Goal: Task Accomplishment & Management: Complete application form

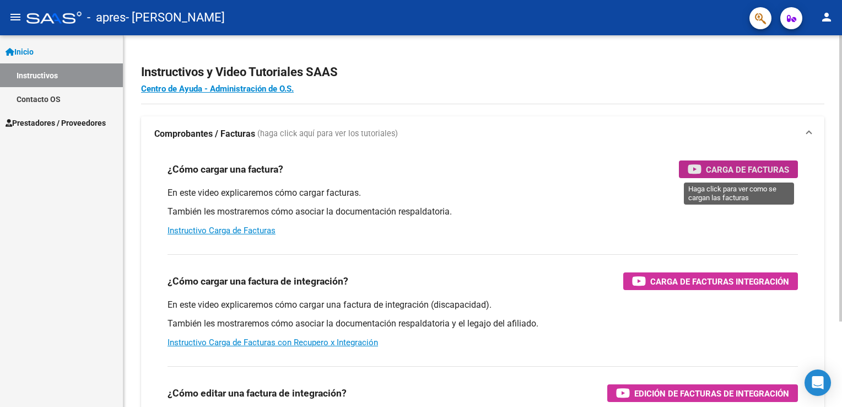
click at [757, 173] on span "Carga de Facturas" at bounding box center [747, 170] width 83 height 14
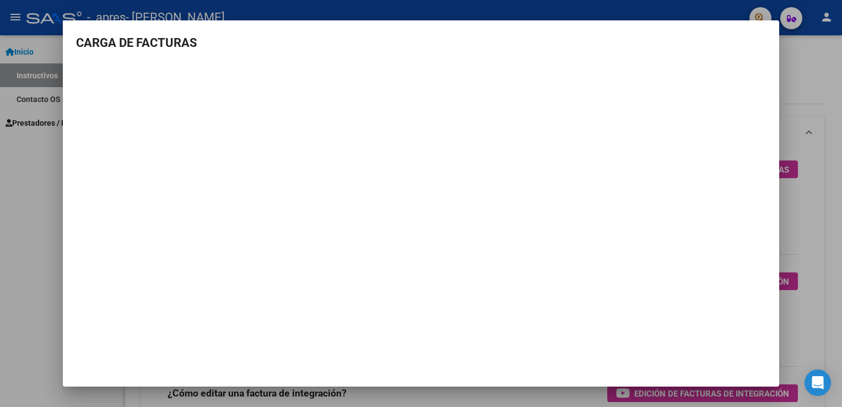
click at [763, 35] on h3 "CARGA DE FACTURAS" at bounding box center [421, 43] width 690 height 18
click at [756, 30] on mat-dialog-container "CARGA DE FACTURAS" at bounding box center [421, 203] width 717 height 366
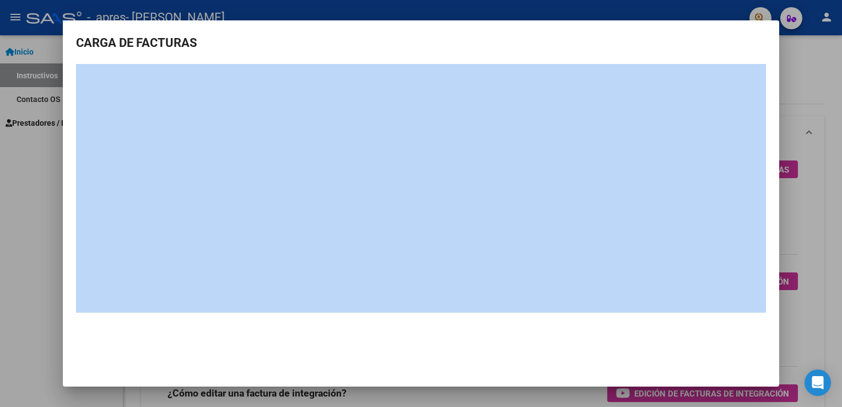
click at [756, 30] on mat-dialog-container "CARGA DE FACTURAS" at bounding box center [421, 203] width 717 height 366
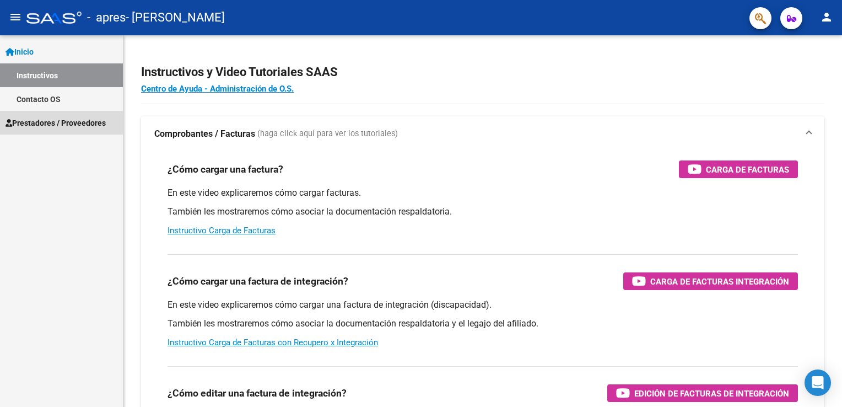
click at [42, 122] on span "Prestadores / Proveedores" at bounding box center [56, 123] width 100 height 12
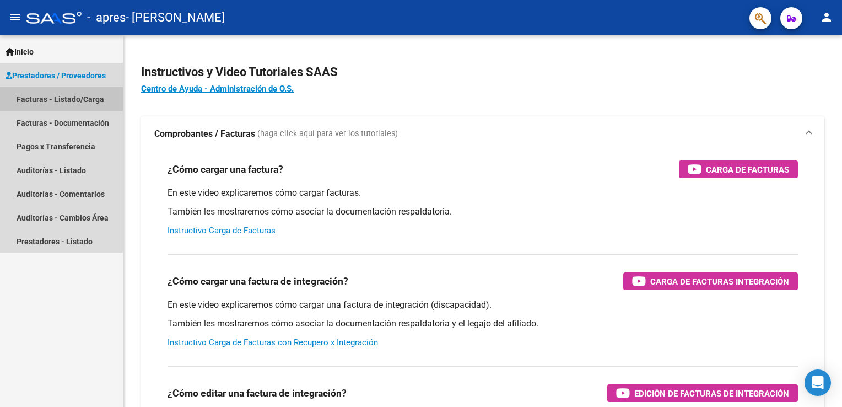
click at [49, 99] on link "Facturas - Listado/Carga" at bounding box center [61, 99] width 123 height 24
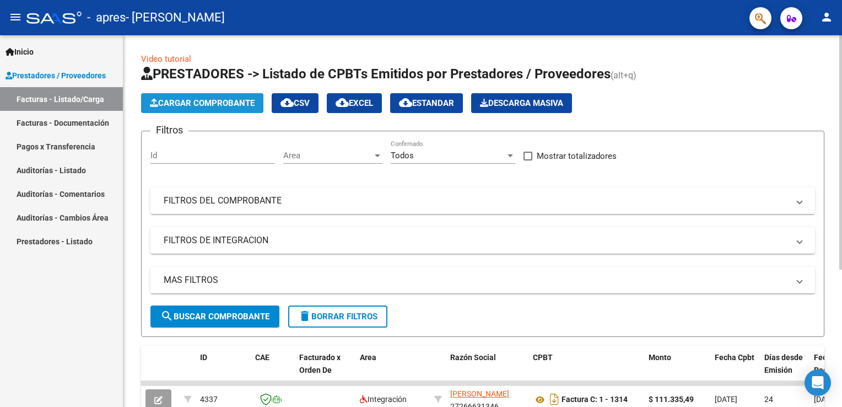
click at [217, 105] on span "Cargar Comprobante" at bounding box center [202, 103] width 105 height 10
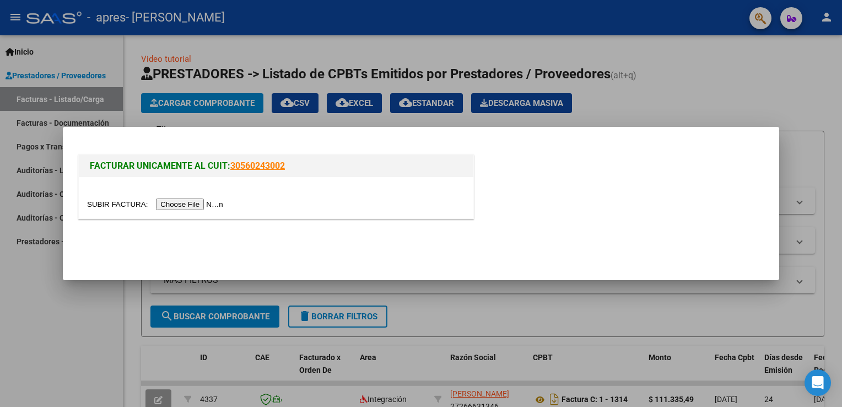
click at [195, 208] on input "file" at bounding box center [156, 204] width 139 height 12
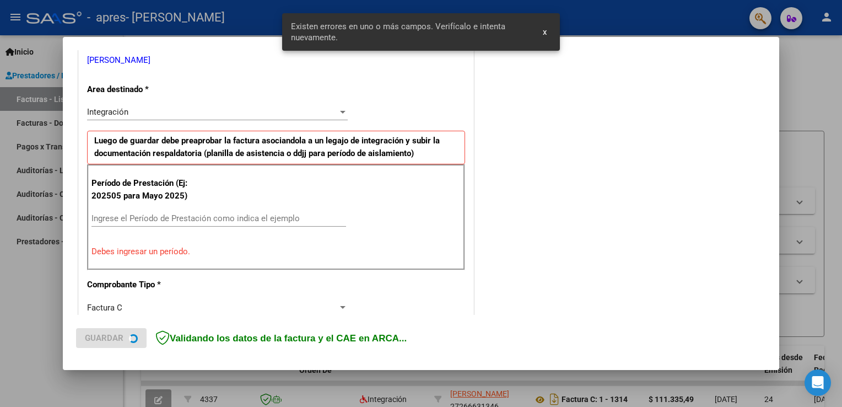
scroll to position [230, 0]
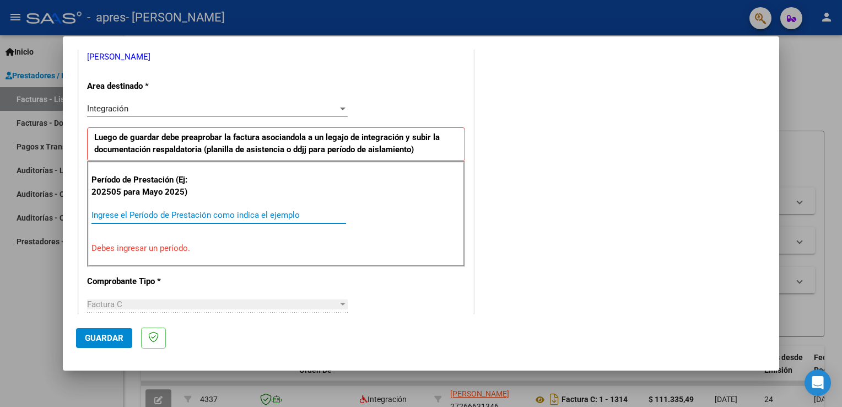
click at [207, 210] on input "Ingrese el Período de Prestación como indica el ejemplo" at bounding box center [218, 215] width 255 height 10
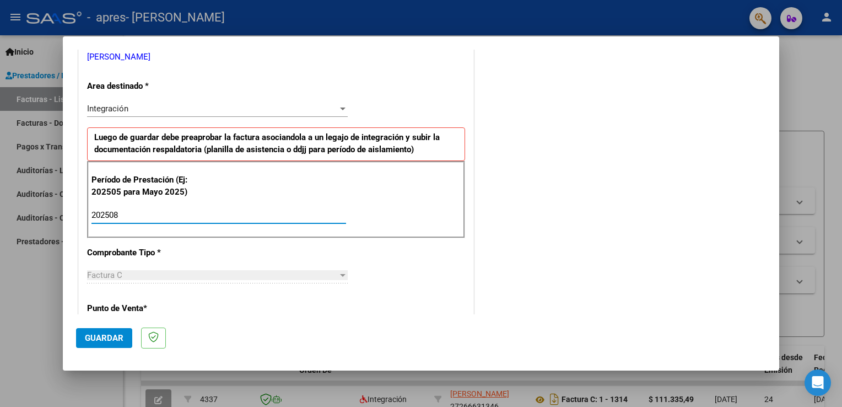
type input "202508"
click at [115, 334] on span "Guardar" at bounding box center [104, 338] width 39 height 10
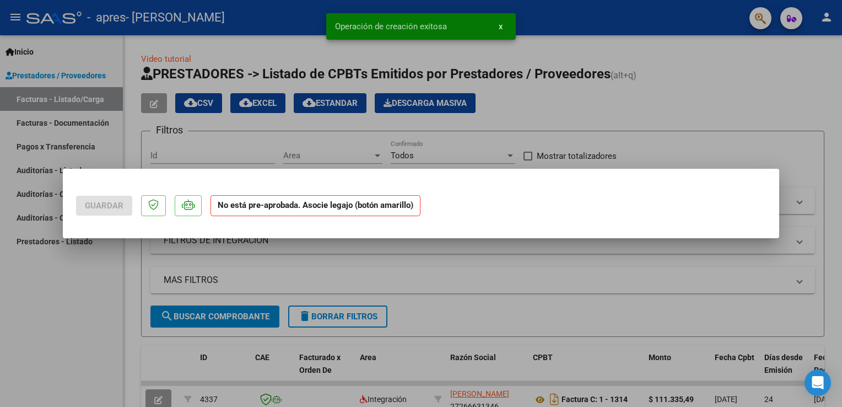
scroll to position [0, 0]
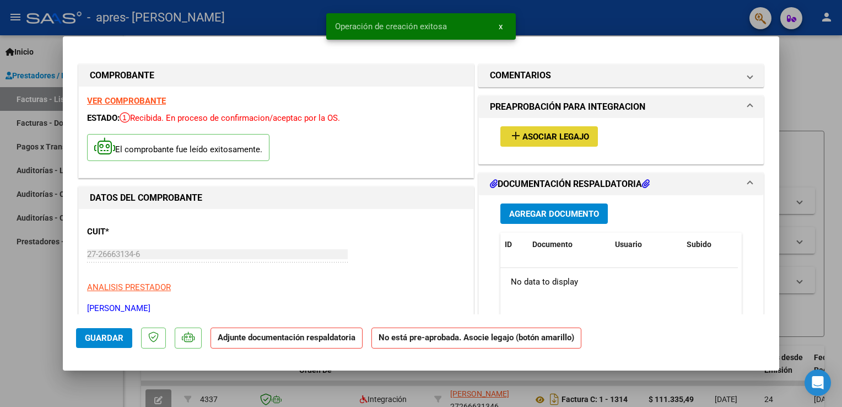
click at [523, 139] on span "Asociar Legajo" at bounding box center [556, 137] width 67 height 10
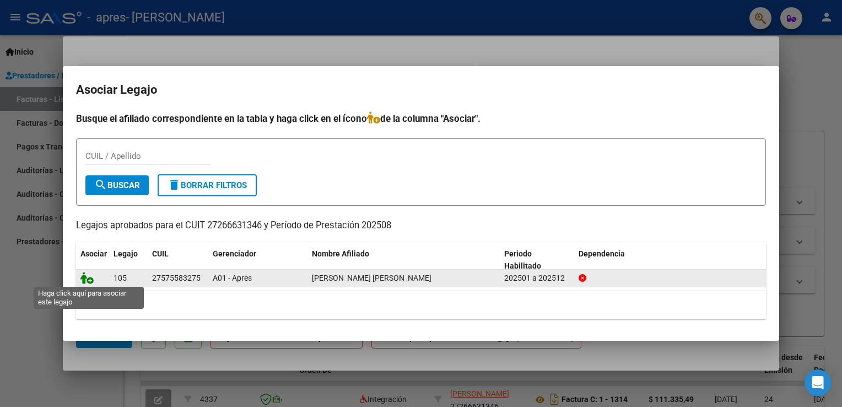
click at [89, 279] on icon at bounding box center [86, 278] width 13 height 12
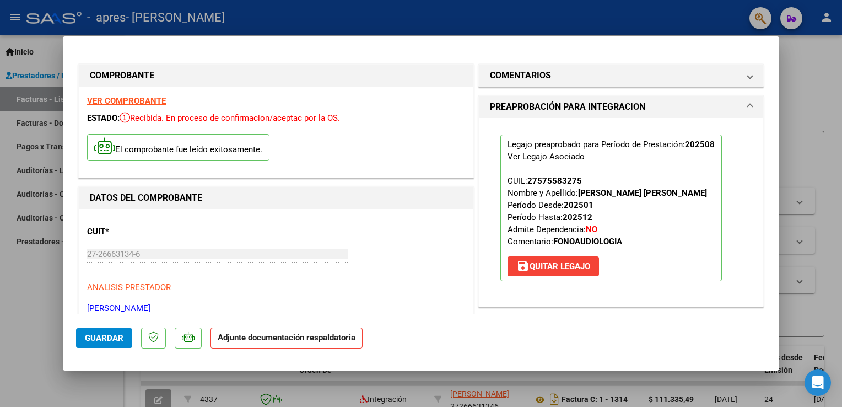
click at [280, 344] on p "Adjunte documentación respaldatoria" at bounding box center [287, 337] width 152 height 21
click at [110, 340] on span "Guardar" at bounding box center [104, 338] width 39 height 10
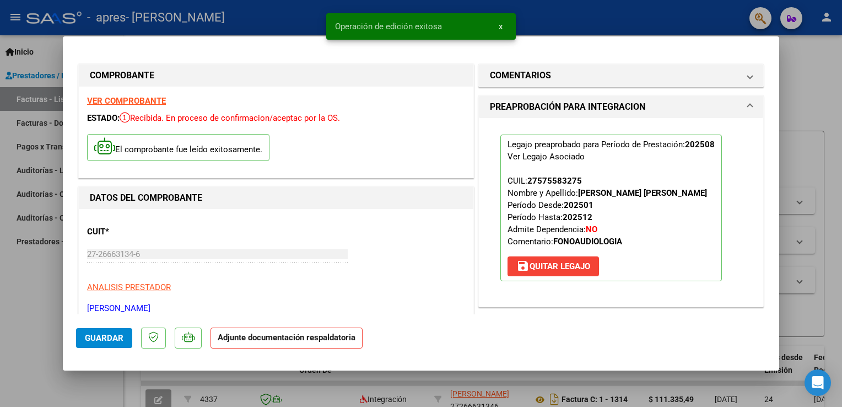
click at [316, 341] on strong "Adjunte documentación respaldatoria" at bounding box center [287, 337] width 138 height 10
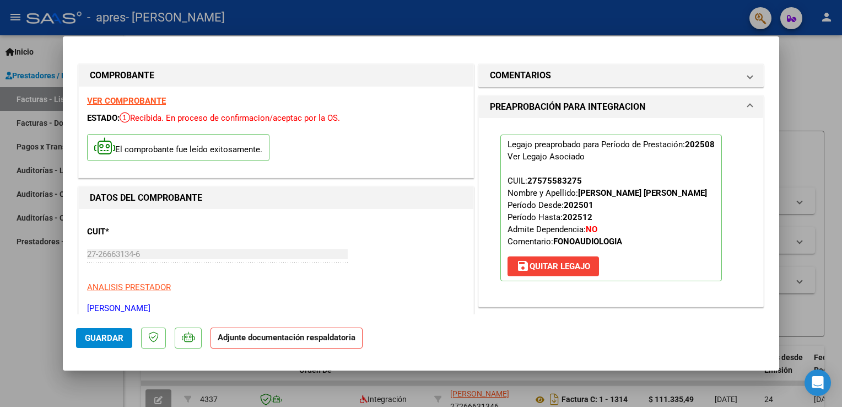
click at [500, 26] on div at bounding box center [421, 203] width 842 height 407
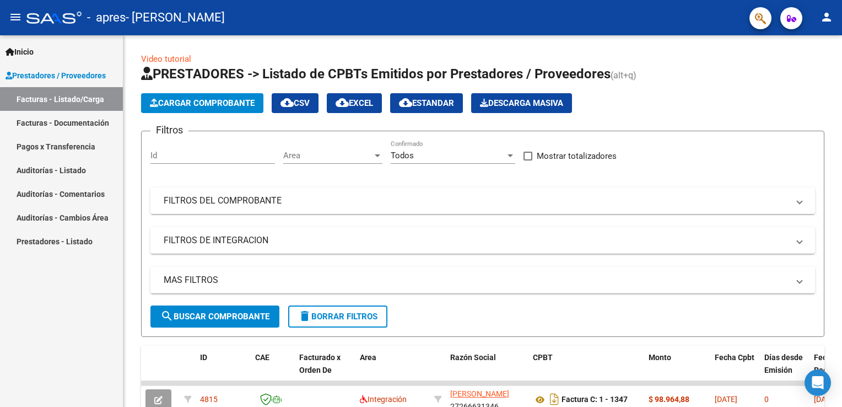
click at [842, 288] on html "menu - apres - [PERSON_NAME] person Inicio Instructivos Contacto OS Prestadores…" at bounding box center [421, 203] width 842 height 407
drag, startPoint x: 842, startPoint y: 288, endPoint x: 844, endPoint y: 270, distance: 17.8
click at [842, 270] on html "menu - apres - [PERSON_NAME] person Inicio Instructivos Contacto OS Prestadores…" at bounding box center [421, 203] width 842 height 407
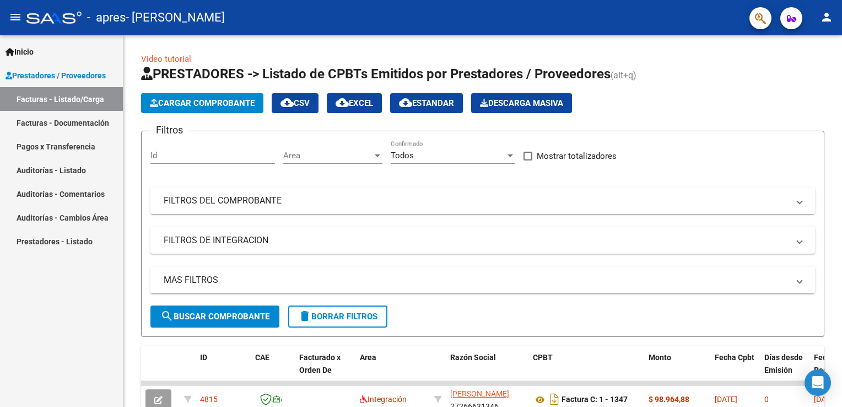
click at [842, 270] on html "menu - apres - [PERSON_NAME] person Inicio Instructivos Contacto OS Prestadores…" at bounding box center [421, 203] width 842 height 407
drag, startPoint x: 842, startPoint y: 270, endPoint x: 842, endPoint y: 329, distance: 59.0
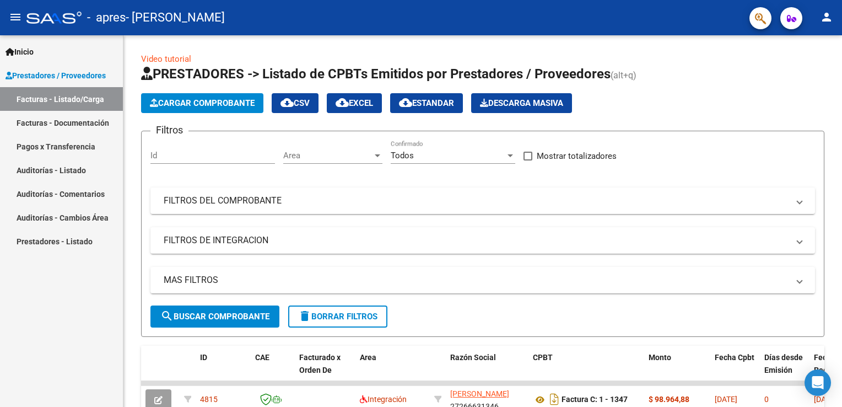
click at [842, 329] on html "menu - apres - [PERSON_NAME] person Inicio Instructivos Contacto OS Prestadores…" at bounding box center [421, 203] width 842 height 407
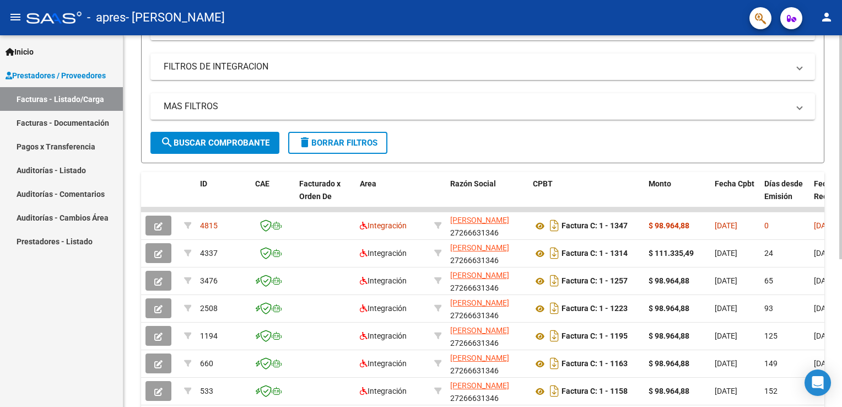
scroll to position [190, 0]
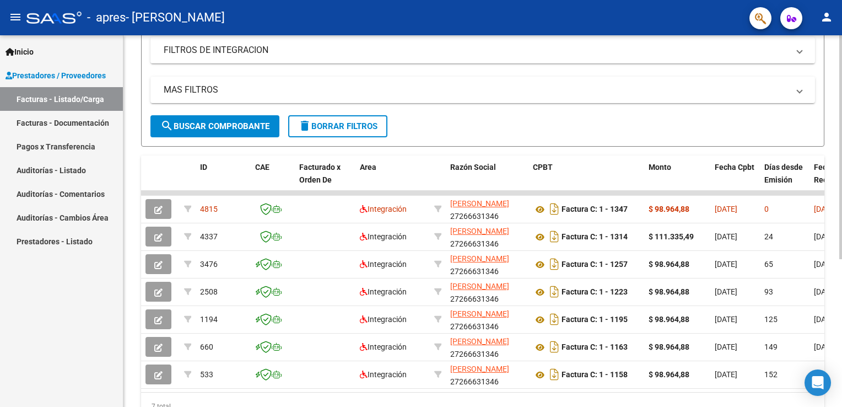
click at [842, 309] on html "menu - apres - [PERSON_NAME] person Inicio Instructivos Contacto OS Prestadores…" at bounding box center [421, 203] width 842 height 407
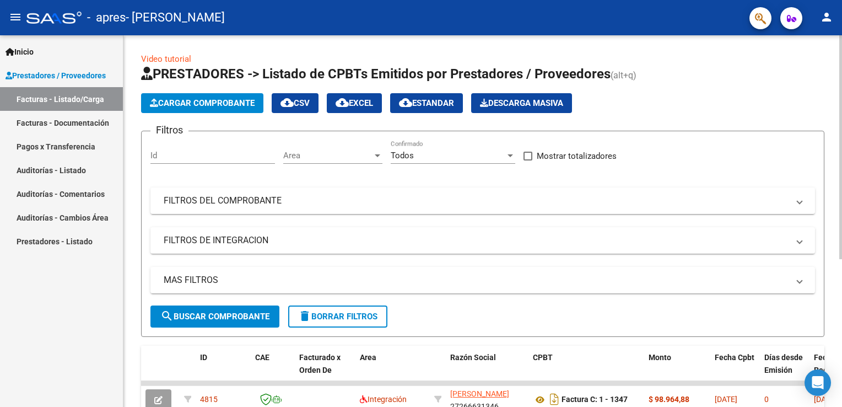
click at [842, 35] on html "menu - apres - [PERSON_NAME] person Inicio Instructivos Contacto OS Prestadores…" at bounding box center [421, 203] width 842 height 407
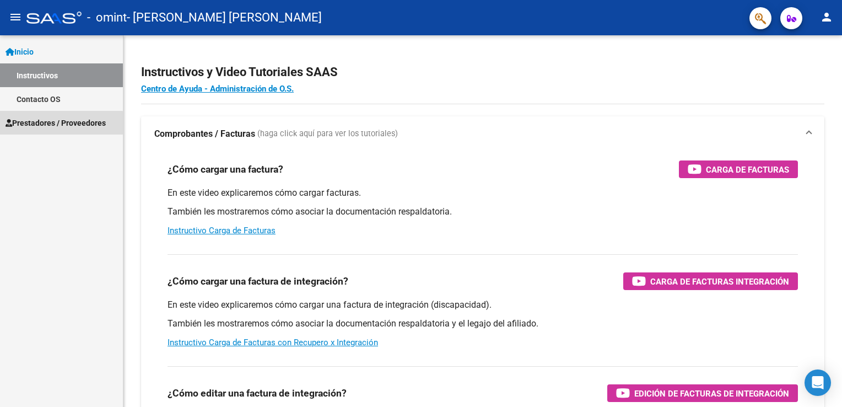
click at [45, 125] on span "Prestadores / Proveedores" at bounding box center [56, 123] width 100 height 12
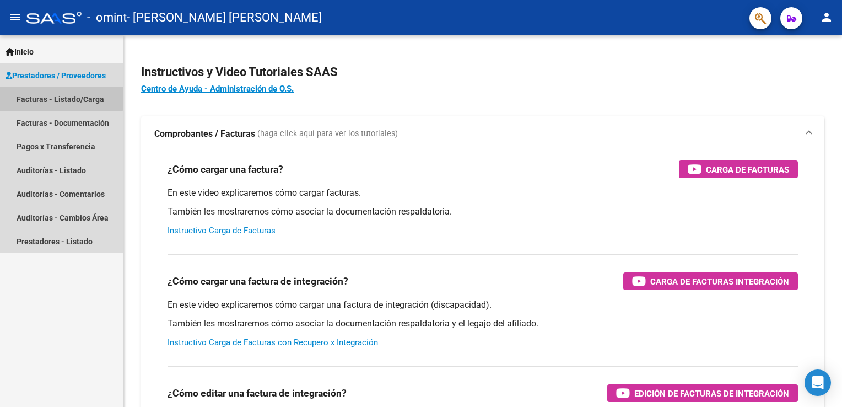
click at [27, 93] on link "Facturas - Listado/Carga" at bounding box center [61, 99] width 123 height 24
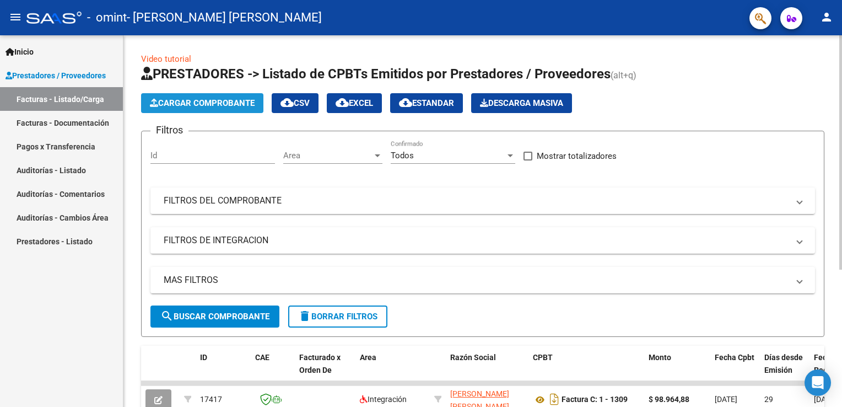
click at [200, 104] on span "Cargar Comprobante" at bounding box center [202, 103] width 105 height 10
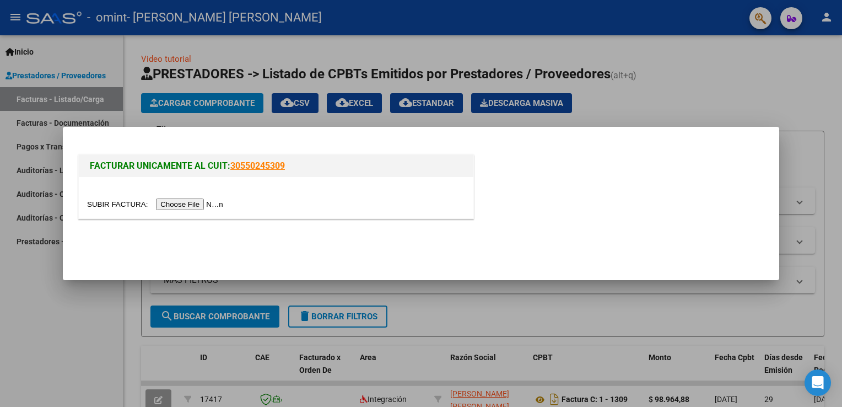
click at [190, 206] on input "file" at bounding box center [156, 204] width 139 height 12
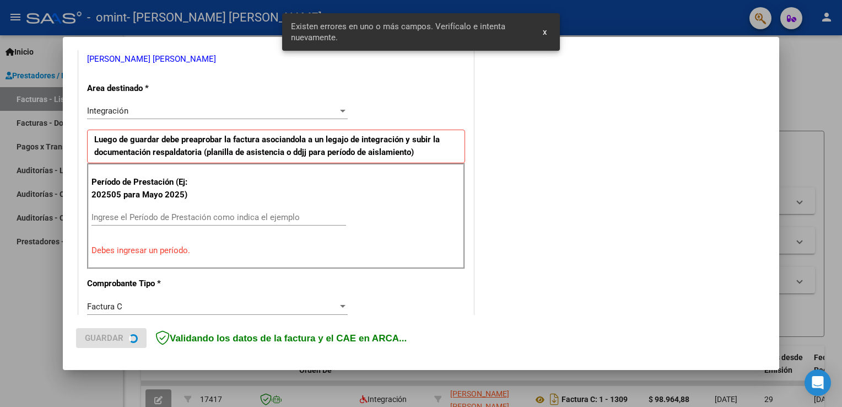
scroll to position [230, 0]
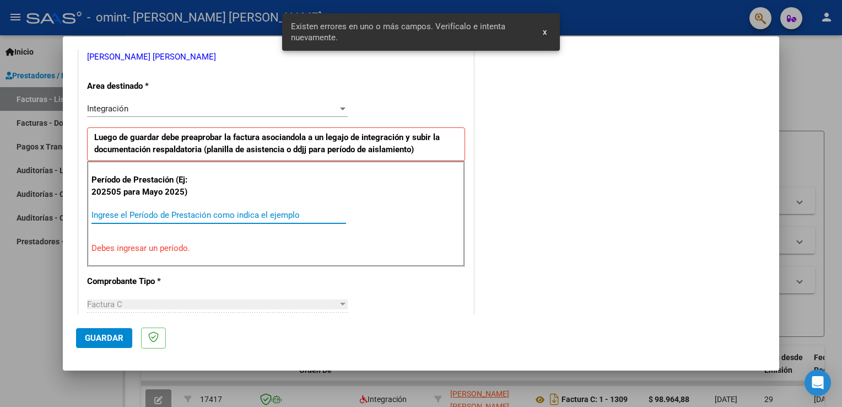
click at [212, 218] on input "Ingrese el Período de Prestación como indica el ejemplo" at bounding box center [218, 215] width 255 height 10
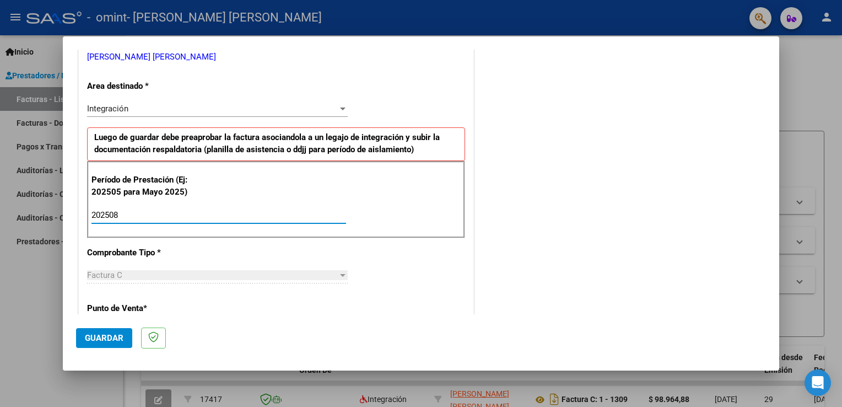
type input "202508"
click at [108, 334] on span "Guardar" at bounding box center [104, 338] width 39 height 10
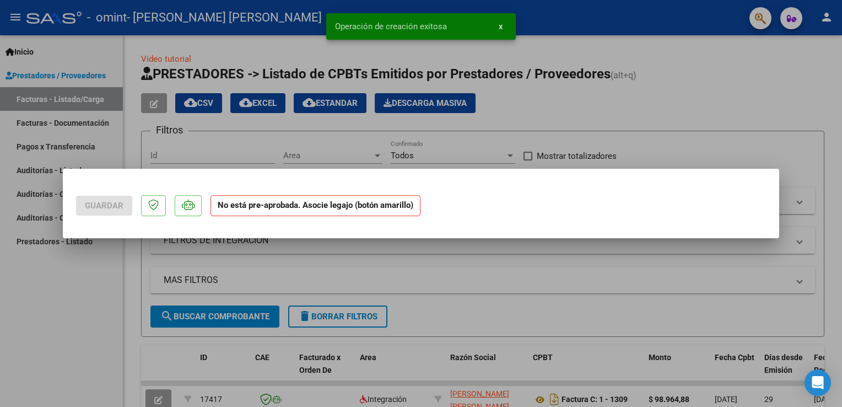
scroll to position [0, 0]
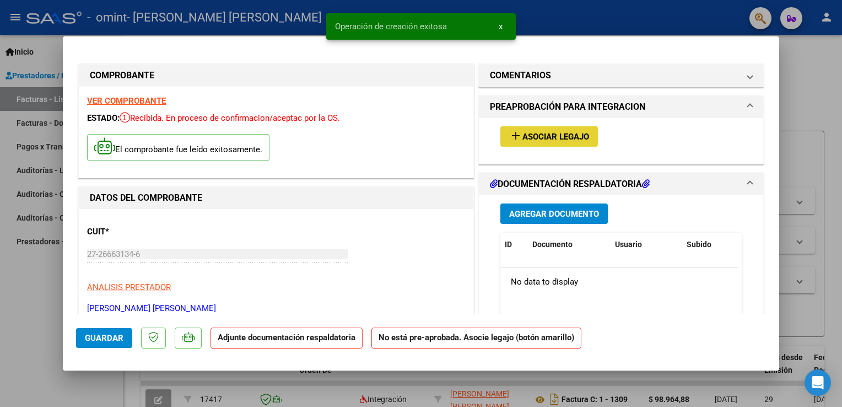
click at [523, 138] on span "Asociar Legajo" at bounding box center [556, 137] width 67 height 10
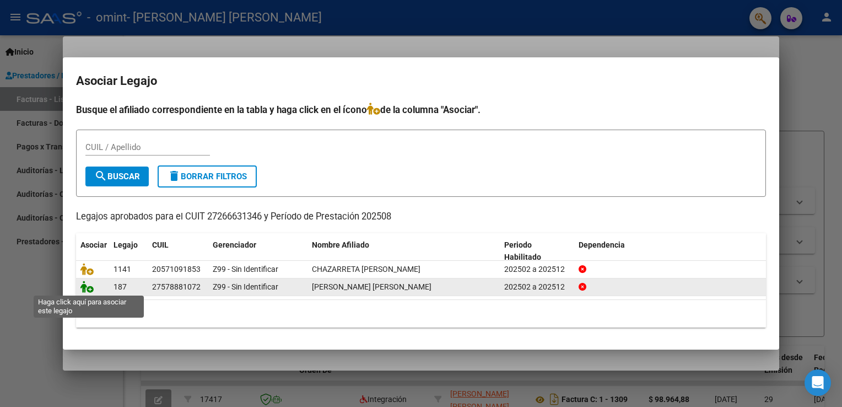
click at [86, 289] on icon at bounding box center [86, 287] width 13 height 12
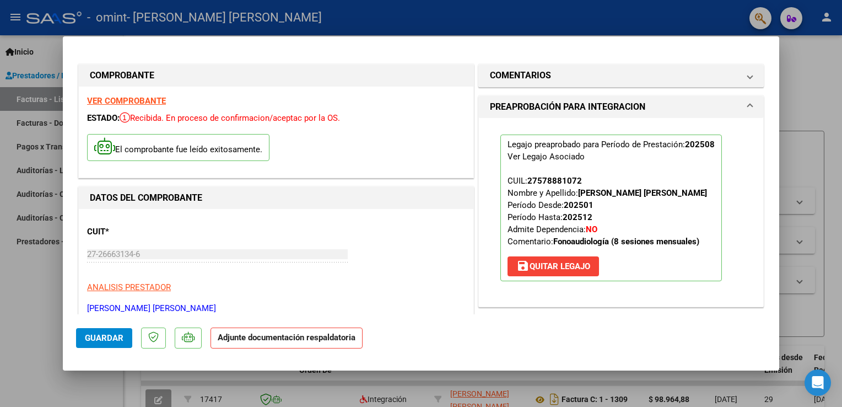
click at [304, 337] on strong "Adjunte documentación respaldatoria" at bounding box center [287, 337] width 138 height 10
click at [107, 336] on span "Guardar" at bounding box center [104, 338] width 39 height 10
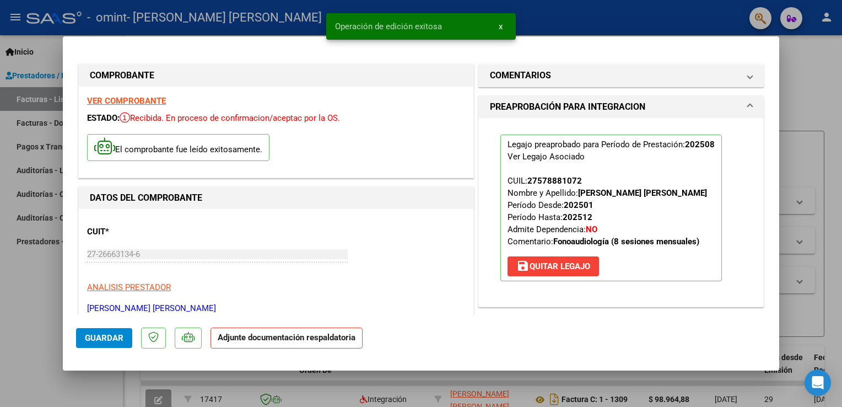
click at [295, 341] on strong "Adjunte documentación respaldatoria" at bounding box center [287, 337] width 138 height 10
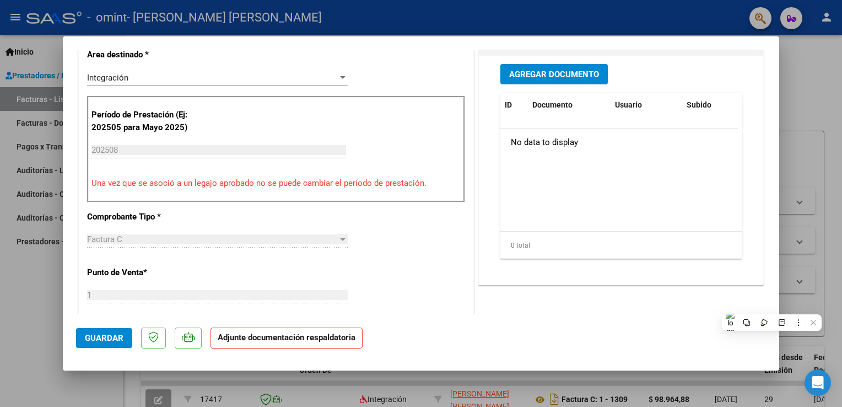
scroll to position [287, 0]
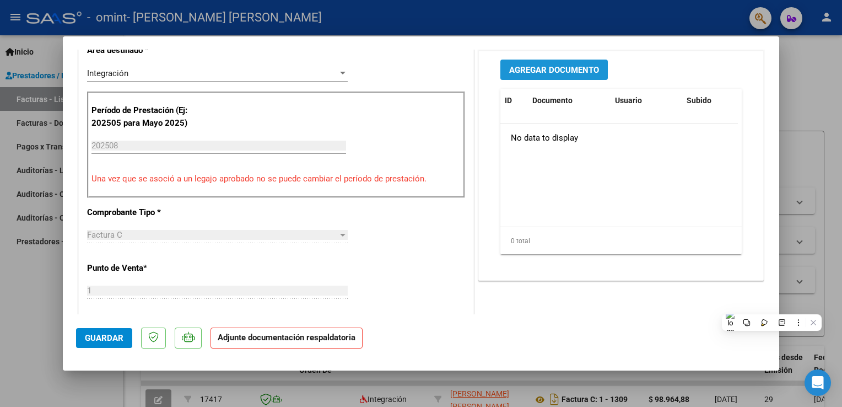
click at [566, 75] on button "Agregar Documento" at bounding box center [553, 70] width 107 height 20
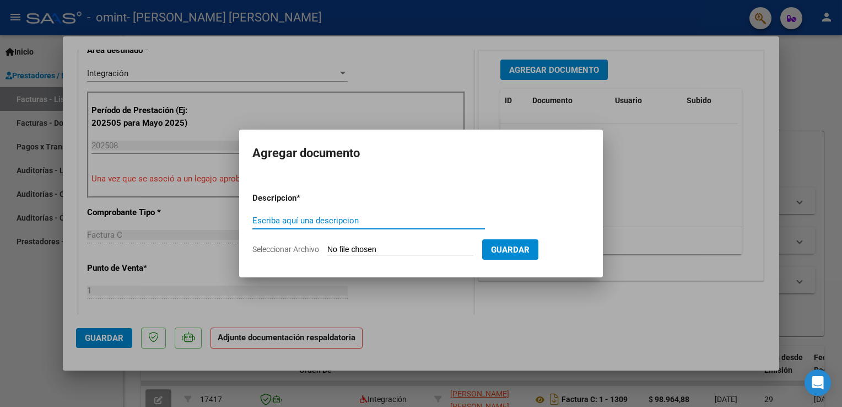
click at [343, 223] on input "Escriba aquí una descripcion" at bounding box center [368, 221] width 233 height 10
type input "planilla de asistencia"
click at [373, 247] on input "Seleccionar Archivo" at bounding box center [400, 250] width 146 height 10
type input "C:\fakepath\planilla.pdf"
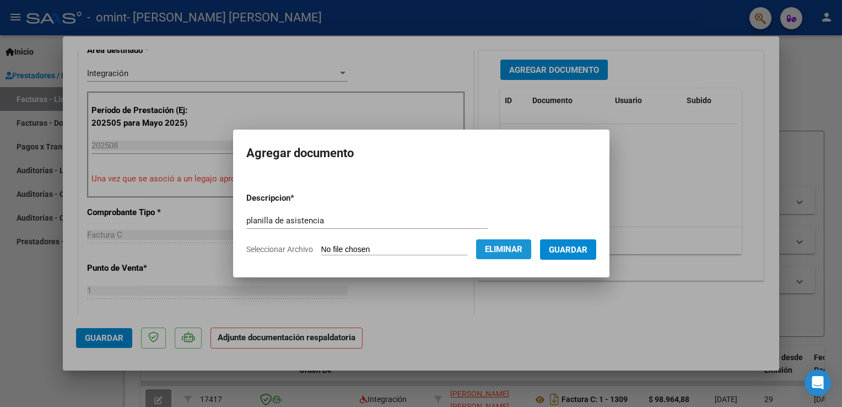
click at [523, 251] on span "Eliminar" at bounding box center [503, 249] width 37 height 10
